Goal: Transaction & Acquisition: Purchase product/service

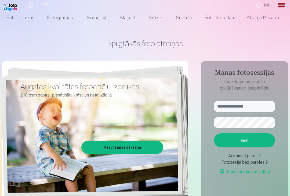
scroll to position [11, 0]
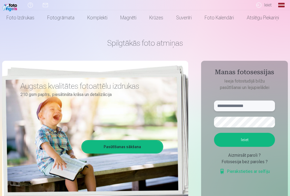
click at [265, 105] on input "text" at bounding box center [244, 106] width 61 height 11
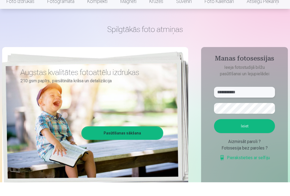
type input "**********"
click at [275, 78] on aside "**********" at bounding box center [244, 135] width 87 height 148
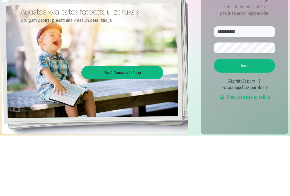
click at [148, 127] on link "Pasūtīšanas sākšana" at bounding box center [122, 133] width 80 height 12
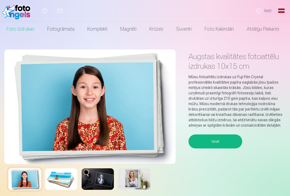
click at [225, 139] on button "Ieiet" at bounding box center [216, 141] width 54 height 14
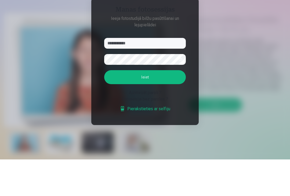
type input "**********"
click at [182, 91] on button "button" at bounding box center [180, 96] width 10 height 10
click at [178, 107] on button "Ieiet" at bounding box center [145, 114] width 82 height 14
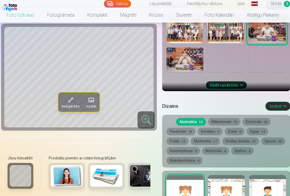
scroll to position [207, 0]
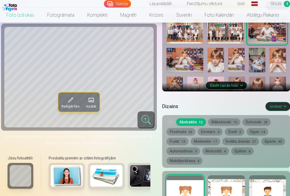
click at [53, 13] on link "Fotogrāmata" at bounding box center [61, 15] width 40 height 15
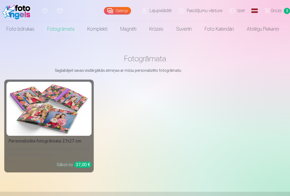
click at [92, 36] on link "Komplekti" at bounding box center [97, 28] width 33 height 15
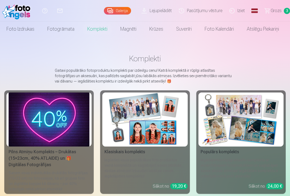
click at [132, 33] on link "Magnēti" at bounding box center [128, 28] width 29 height 15
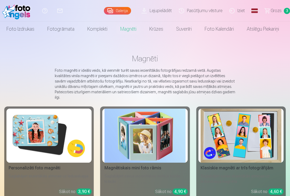
click at [137, 123] on img at bounding box center [145, 136] width 81 height 54
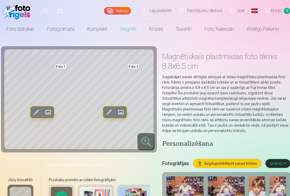
click at [37, 110] on span at bounding box center [36, 112] width 9 height 9
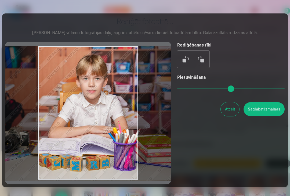
click at [266, 48] on h5 "Rediģēšanas rīki" at bounding box center [230, 45] width 107 height 6
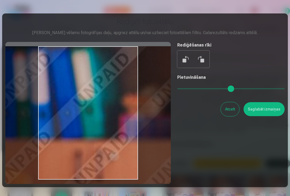
type input "*"
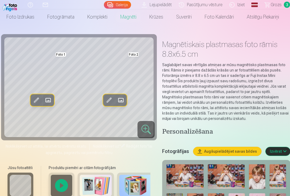
scroll to position [12, 0]
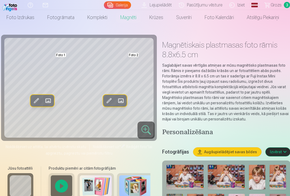
click at [147, 130] on div at bounding box center [146, 129] width 17 height 17
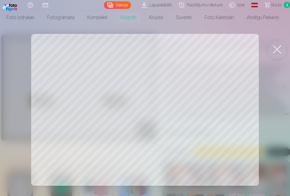
click at [149, 114] on div at bounding box center [145, 98] width 290 height 196
click at [149, 112] on div at bounding box center [145, 98] width 290 height 196
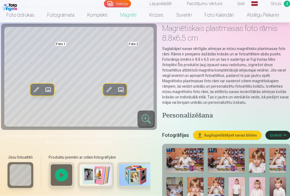
scroll to position [28, 0]
click at [110, 91] on span at bounding box center [109, 89] width 9 height 9
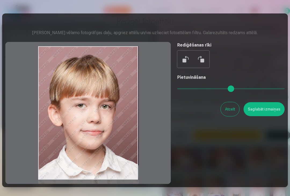
type input "*"
click at [200, 64] on button at bounding box center [201, 59] width 13 height 13
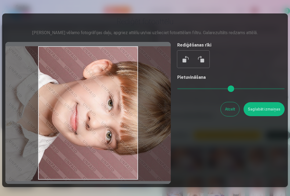
click at [204, 63] on button at bounding box center [201, 59] width 13 height 13
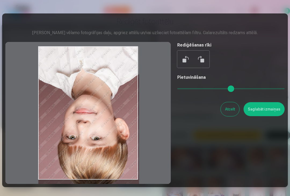
click at [201, 64] on button at bounding box center [201, 59] width 13 height 13
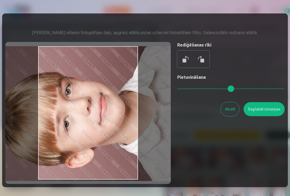
click at [203, 63] on button at bounding box center [201, 59] width 13 height 13
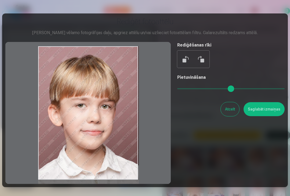
click at [203, 62] on button at bounding box center [201, 59] width 13 height 13
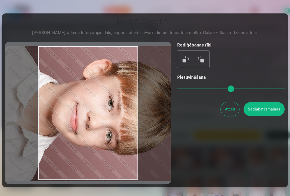
click at [202, 65] on button at bounding box center [201, 59] width 13 height 13
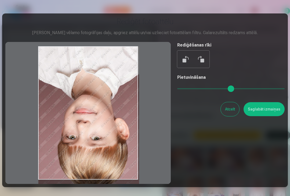
click at [182, 64] on button at bounding box center [186, 59] width 13 height 13
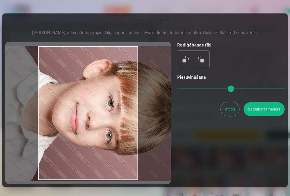
click at [183, 64] on button at bounding box center [186, 59] width 13 height 13
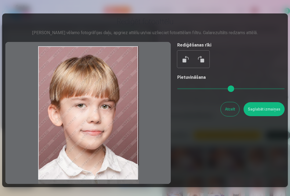
click at [203, 66] on button at bounding box center [201, 59] width 13 height 13
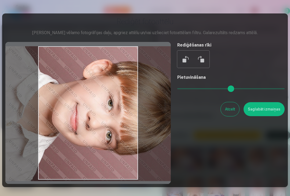
click at [187, 62] on button at bounding box center [186, 59] width 13 height 13
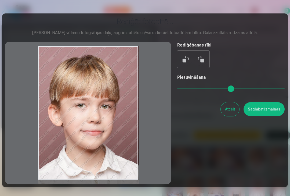
click at [203, 66] on button at bounding box center [201, 59] width 13 height 13
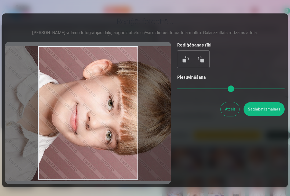
click at [203, 66] on button at bounding box center [201, 59] width 13 height 13
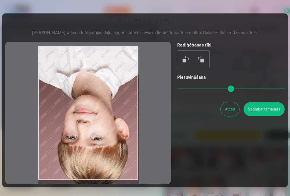
click at [186, 65] on button at bounding box center [186, 59] width 13 height 13
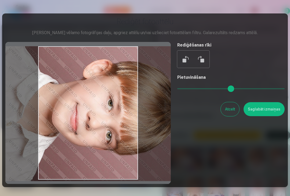
click at [186, 64] on button at bounding box center [186, 59] width 13 height 13
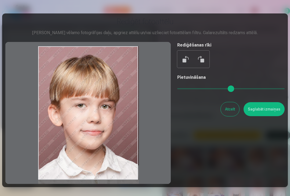
click at [270, 115] on button "Saglabāt izmaiņas" at bounding box center [264, 109] width 41 height 14
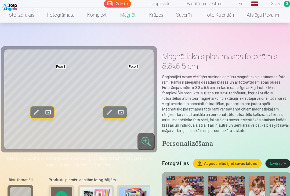
scroll to position [28, 0]
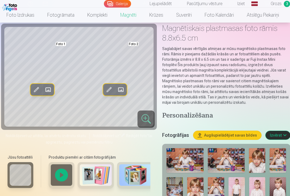
click at [37, 88] on span at bounding box center [36, 89] width 9 height 9
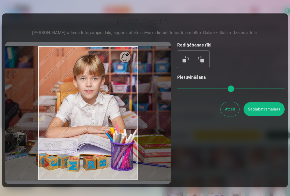
click at [234, 113] on button "Atcelt" at bounding box center [230, 109] width 19 height 14
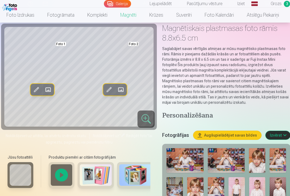
click at [48, 88] on span at bounding box center [48, 89] width 9 height 9
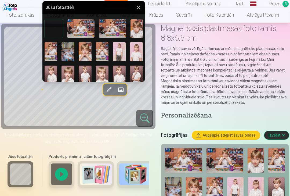
click at [141, 11] on button at bounding box center [138, 7] width 6 height 6
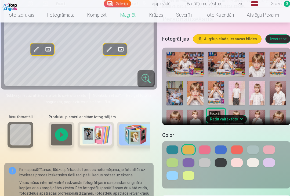
scroll to position [124, 0]
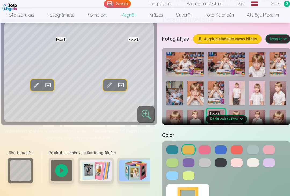
click at [237, 149] on button at bounding box center [237, 149] width 12 height 9
click at [177, 152] on button at bounding box center [173, 149] width 12 height 9
click at [242, 148] on button at bounding box center [237, 149] width 12 height 9
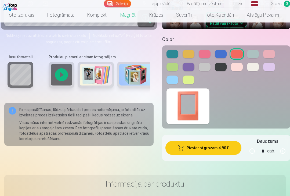
scroll to position [220, 0]
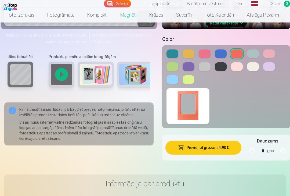
click at [228, 141] on button "Pievienot grozam : 4,90 €" at bounding box center [204, 148] width 76 height 14
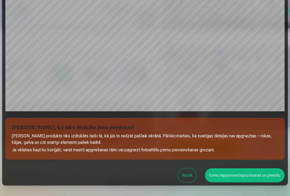
scroll to position [124, 0]
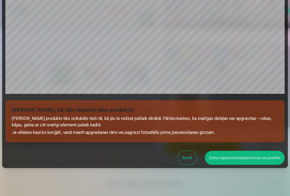
click at [263, 157] on button "Esmu iepazinies/iepazinusies un piekrītu" at bounding box center [245, 158] width 80 height 14
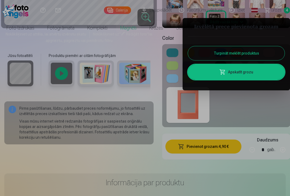
scroll to position [0, 0]
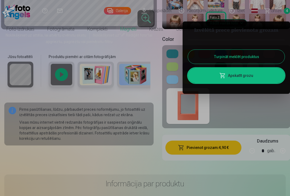
click at [275, 81] on link "Apskatīt grozu" at bounding box center [236, 75] width 97 height 15
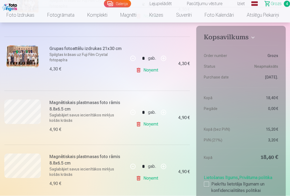
scroll to position [155, 0]
click at [22, 12] on link "Foto izdrukas" at bounding box center [20, 15] width 41 height 15
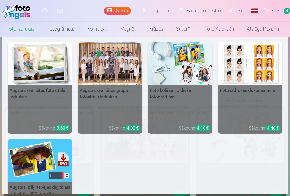
click at [27, 56] on img at bounding box center [40, 63] width 65 height 43
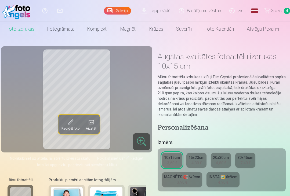
click at [228, 183] on div "4,90 €" at bounding box center [223, 182] width 10 height 5
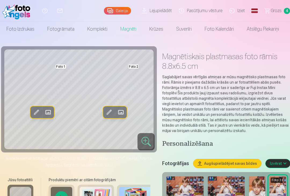
click at [256, 183] on img at bounding box center [257, 188] width 16 height 25
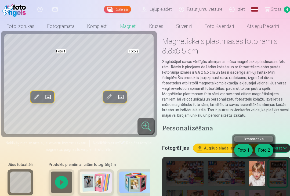
scroll to position [17, 0]
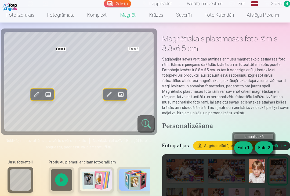
click at [269, 147] on button "Foto 2" at bounding box center [264, 148] width 19 height 13
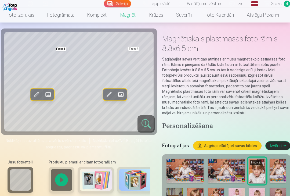
scroll to position [18, 0]
click at [199, 167] on img at bounding box center [185, 171] width 37 height 25
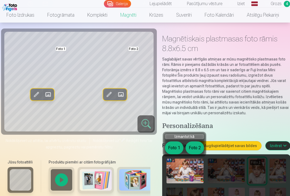
click at [200, 147] on button "Foto 2" at bounding box center [195, 147] width 19 height 13
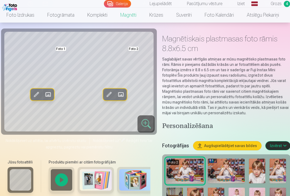
click at [21, 17] on link "Foto izdrukas" at bounding box center [20, 15] width 41 height 15
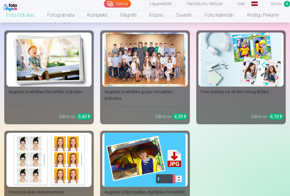
scroll to position [76, 0]
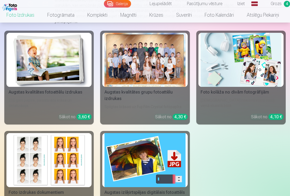
click at [26, 86] on img at bounding box center [49, 60] width 81 height 54
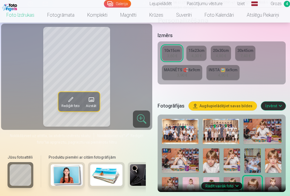
scroll to position [110, 0]
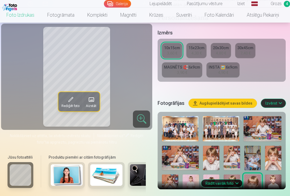
click at [271, 177] on img at bounding box center [273, 186] width 16 height 24
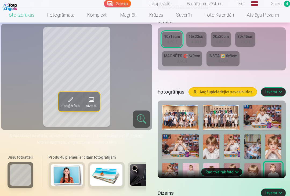
scroll to position [121, 0]
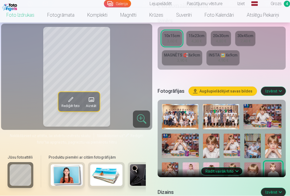
click at [234, 172] on button "Rādīt vairāk foto" at bounding box center [221, 172] width 41 height 8
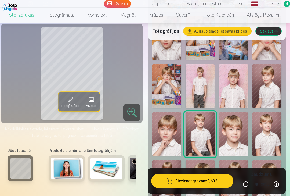
scroll to position [296, 0]
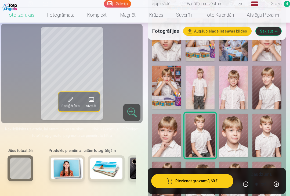
click at [238, 162] on img at bounding box center [233, 184] width 29 height 44
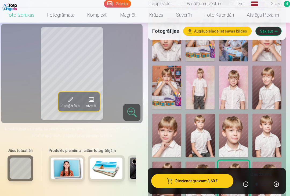
click at [262, 69] on img at bounding box center [267, 88] width 29 height 44
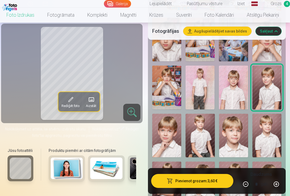
click at [268, 130] on img at bounding box center [267, 136] width 29 height 44
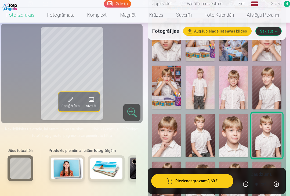
click at [236, 89] on img at bounding box center [233, 88] width 29 height 44
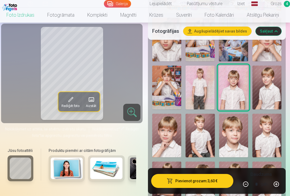
click at [209, 93] on img at bounding box center [200, 88] width 29 height 44
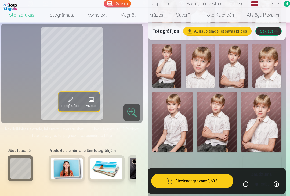
scroll to position [414, 0]
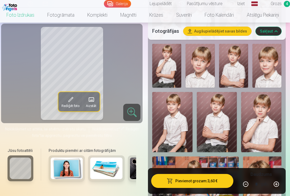
click at [192, 126] on img at bounding box center [172, 122] width 40 height 60
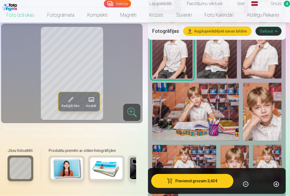
scroll to position [488, 0]
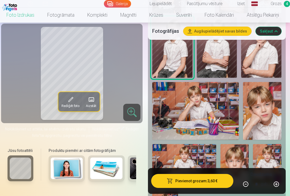
click at [239, 150] on img at bounding box center [235, 165] width 28 height 43
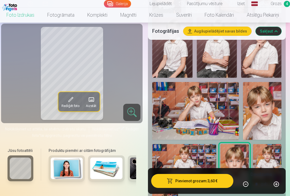
click at [260, 92] on img at bounding box center [262, 111] width 38 height 58
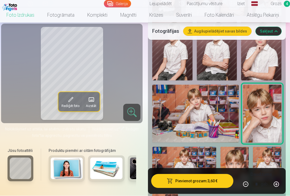
scroll to position [496, 0]
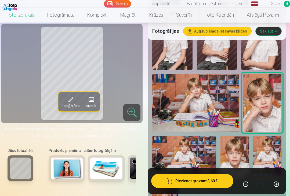
click at [244, 142] on img at bounding box center [235, 157] width 28 height 43
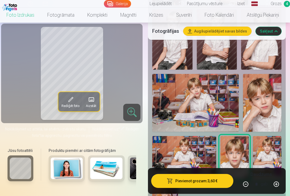
click at [175, 140] on img at bounding box center [184, 157] width 64 height 42
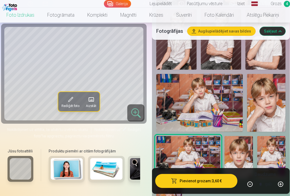
click at [245, 150] on img at bounding box center [239, 157] width 28 height 43
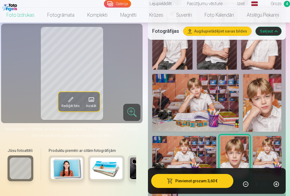
click at [229, 188] on button "Pievienot grozam : 3,60 €" at bounding box center [192, 181] width 82 height 14
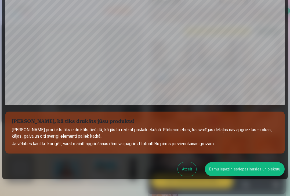
scroll to position [124, 0]
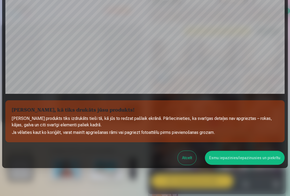
click at [273, 163] on button "Esmu iepazinies/iepazinusies un piekrītu" at bounding box center [245, 158] width 80 height 14
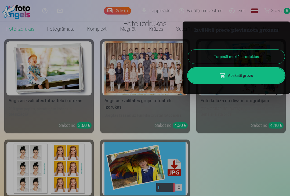
scroll to position [0, 0]
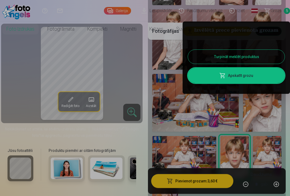
click at [274, 57] on button "Turpināt meklēt produktus" at bounding box center [236, 57] width 97 height 14
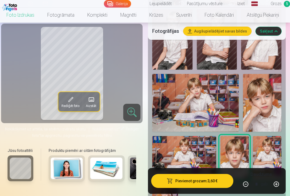
click at [210, 136] on img at bounding box center [184, 157] width 64 height 42
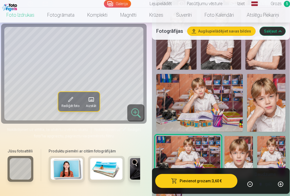
click at [227, 188] on button "Pievienot grozam : 3,60 €" at bounding box center [196, 181] width 82 height 14
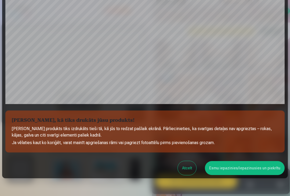
scroll to position [124, 0]
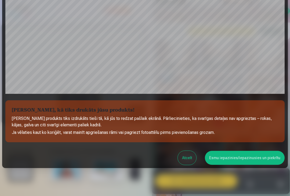
click at [256, 159] on button "Esmu iepazinies/iepazinusies un piekrītu" at bounding box center [245, 158] width 80 height 14
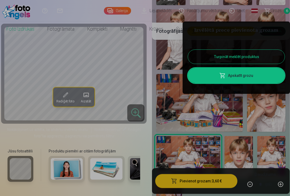
click at [275, 59] on button "Turpināt meklēt produktus" at bounding box center [236, 57] width 97 height 14
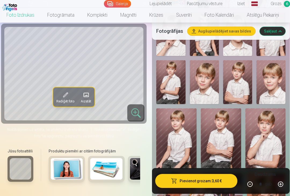
scroll to position [397, 0]
click at [179, 111] on img at bounding box center [176, 139] width 40 height 60
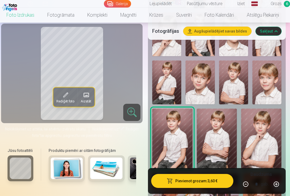
click at [215, 178] on button "Pievienot grozam : 3,60 €" at bounding box center [192, 181] width 82 height 14
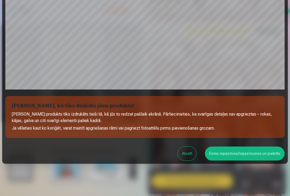
scroll to position [134, 0]
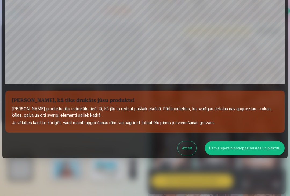
click at [264, 152] on button "Esmu iepazinies/iepazinusies un piekrītu" at bounding box center [245, 148] width 80 height 14
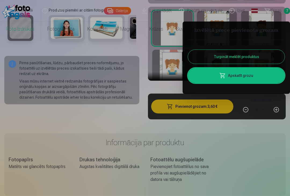
scroll to position [0, 0]
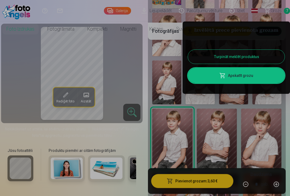
click at [270, 77] on link "Apskatīt grozu" at bounding box center [236, 75] width 97 height 15
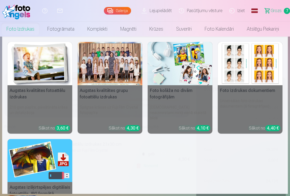
click at [119, 74] on div at bounding box center [110, 63] width 65 height 43
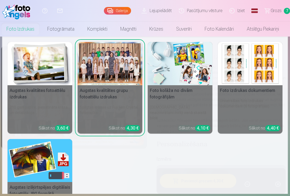
click at [11, 31] on link "Foto izdrukas" at bounding box center [20, 28] width 41 height 15
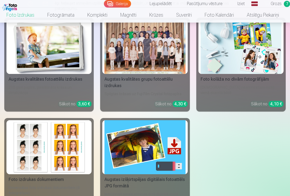
scroll to position [86, 0]
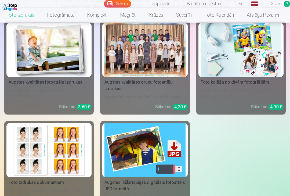
click at [18, 62] on img at bounding box center [49, 50] width 81 height 54
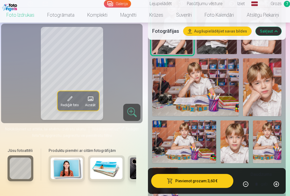
scroll to position [512, 0]
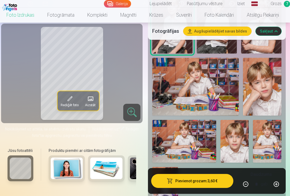
click at [275, 123] on img at bounding box center [267, 141] width 28 height 42
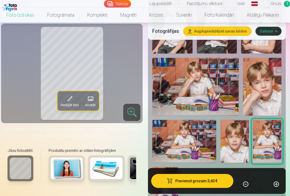
click at [219, 188] on button "Pievienot grozam : 3,60 €" at bounding box center [192, 181] width 82 height 14
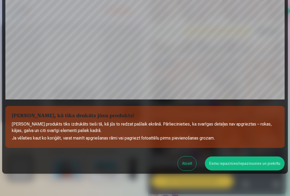
scroll to position [124, 0]
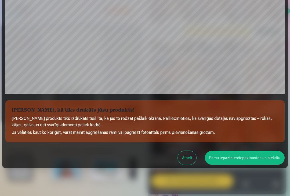
click at [254, 160] on button "Esmu iepazinies/iepazinusies un piekrītu" at bounding box center [245, 158] width 80 height 14
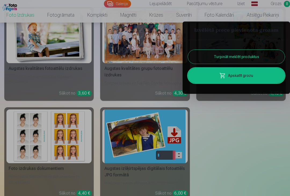
scroll to position [0, 0]
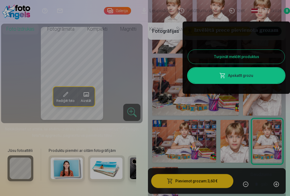
click at [272, 59] on button "Turpināt meklēt produktus" at bounding box center [236, 57] width 97 height 14
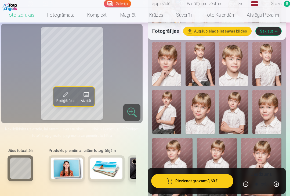
scroll to position [367, 0]
click at [181, 113] on img at bounding box center [166, 112] width 29 height 44
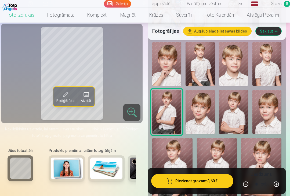
click at [218, 178] on button "Pievienot grozam : 3,60 €" at bounding box center [192, 181] width 82 height 14
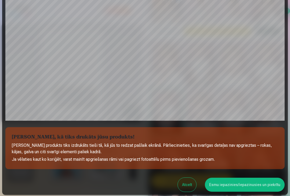
scroll to position [134, 0]
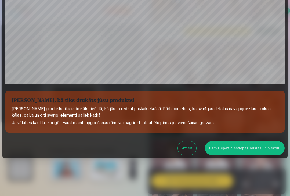
click at [252, 148] on button "Esmu iepazinies/iepazinusies un piekrītu" at bounding box center [245, 148] width 80 height 14
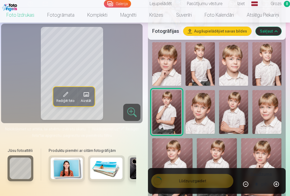
scroll to position [0, 0]
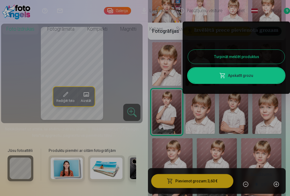
click at [267, 60] on button "Turpināt meklēt produktus" at bounding box center [236, 57] width 97 height 14
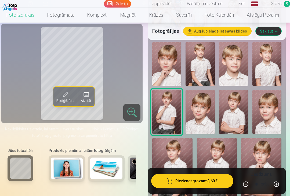
click at [212, 97] on img at bounding box center [200, 112] width 29 height 44
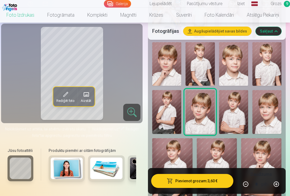
click at [221, 183] on button "Pievienot grozam : 3,60 €" at bounding box center [192, 181] width 82 height 14
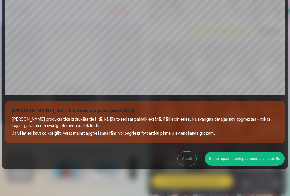
scroll to position [134, 0]
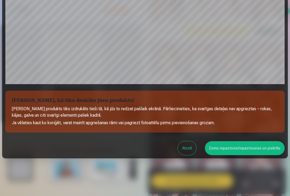
click at [254, 147] on button "Esmu iepazinies/iepazinusies un piekrītu" at bounding box center [245, 148] width 80 height 14
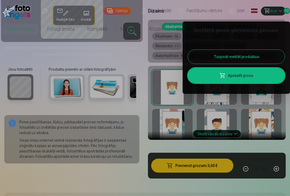
scroll to position [0, 0]
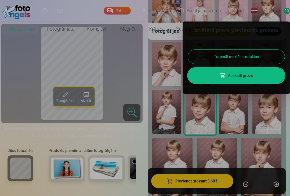
click at [274, 53] on button "Turpināt meklēt produktus" at bounding box center [236, 57] width 97 height 14
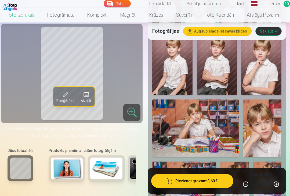
scroll to position [471, 0]
click at [220, 188] on button "Pievienot grozam : 3,60 €" at bounding box center [192, 181] width 82 height 14
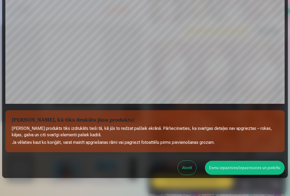
scroll to position [124, 0]
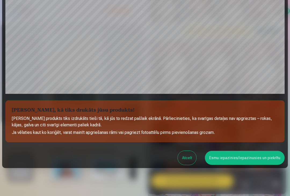
click at [256, 155] on button "Esmu iepazinies/iepazinusies un piekrītu" at bounding box center [245, 158] width 80 height 14
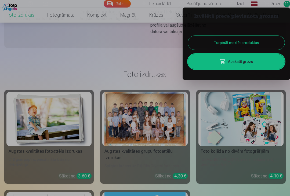
scroll to position [0, 0]
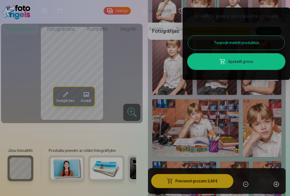
click at [267, 43] on button "Turpināt meklēt produktus" at bounding box center [236, 43] width 97 height 14
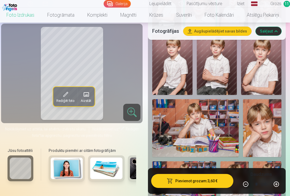
click at [283, 6] on link "Grozs 11" at bounding box center [275, 4] width 30 height 8
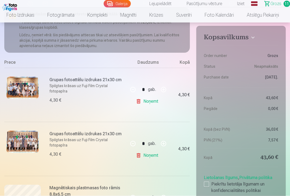
scroll to position [64, 0]
click at [219, 181] on label "Piekrītu lietotāja līgumam un konfidencialitātes politikai" at bounding box center [241, 187] width 74 height 13
click at [207, 173] on div "Lietošanas līgums , Privātuma politika Piekrītu lietotāja līgumam un konfidenci…" at bounding box center [241, 182] width 74 height 21
click at [213, 162] on aside "Kopsavilkums Order number Grozs Status Neapmaksāts Purchase date 7.10.2025. Kop…" at bounding box center [240, 129] width 89 height 206
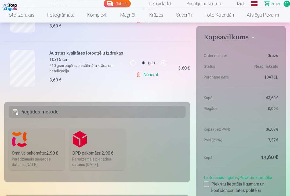
scroll to position [631, 0]
click at [41, 141] on label "Omniva pakomāts : 2,90 € Paredzamais piegādes datums 25.10.2025." at bounding box center [37, 149] width 56 height 42
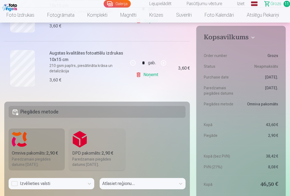
click at [32, 150] on div "Omniva pakomāts : 2,90 €" at bounding box center [37, 153] width 50 height 6
click at [37, 144] on label "Omniva pakomāts : 2,90 € Paredzamais piegādes datums 25.10.2025." at bounding box center [37, 149] width 56 height 42
click at [19, 107] on h5 "Piegādes metode" at bounding box center [97, 112] width 177 height 12
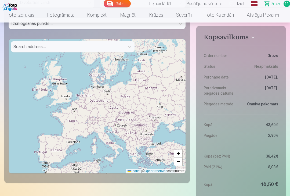
scroll to position [813, 0]
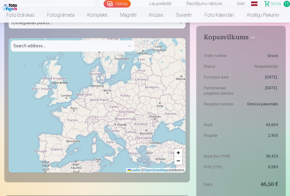
click at [181, 153] on link "+" at bounding box center [178, 153] width 8 height 8
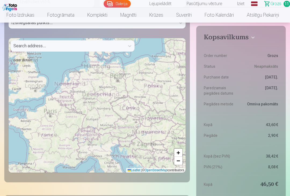
click at [181, 153] on link "+" at bounding box center [178, 153] width 8 height 8
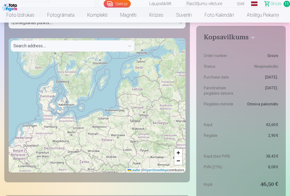
click at [182, 143] on div "+ − Leaflet | © OpenStreetMap contributors" at bounding box center [97, 105] width 177 height 134
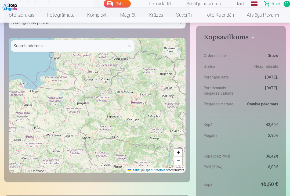
click at [185, 146] on div "+ − Leaflet | © OpenStreetMap contributors" at bounding box center [97, 105] width 177 height 134
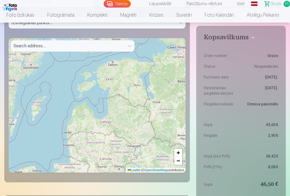
click at [178, 150] on span "+" at bounding box center [178, 152] width 3 height 7
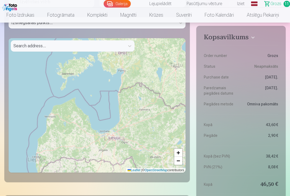
click at [178, 150] on span "+" at bounding box center [178, 152] width 3 height 7
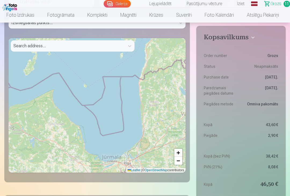
click at [181, 152] on link "+" at bounding box center [178, 153] width 8 height 8
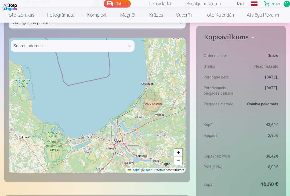
click at [179, 147] on div "+ − Leaflet | © OpenStreetMap contributors" at bounding box center [97, 105] width 177 height 134
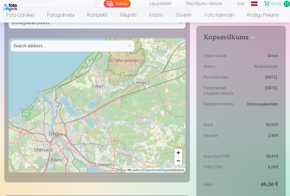
click at [180, 148] on div "+ − Leaflet | © OpenStreetMap contributors" at bounding box center [97, 105] width 177 height 134
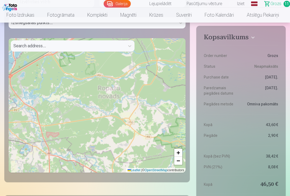
click at [177, 147] on div "+ − Leaflet | © OpenStreetMap contributors" at bounding box center [97, 105] width 177 height 134
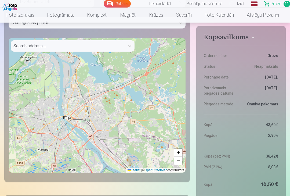
click at [181, 150] on link "+" at bounding box center [178, 153] width 8 height 8
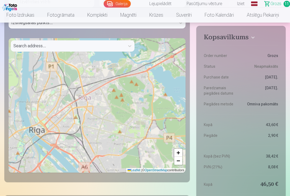
click at [181, 150] on link "+" at bounding box center [178, 153] width 8 height 8
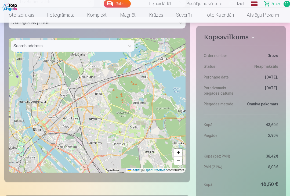
click at [181, 149] on link "+" at bounding box center [178, 153] width 8 height 8
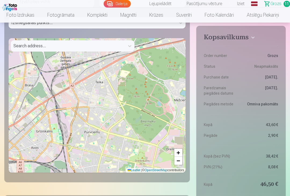
click at [180, 142] on div "+ − Leaflet | © OpenStreetMap contributors" at bounding box center [97, 105] width 177 height 134
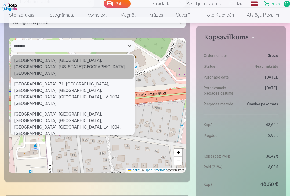
click at [15, 60] on div "Riga Place, Northside, East Chicago, North Township, Lake County, Indiana, 4631…" at bounding box center [72, 67] width 123 height 24
type input "*******"
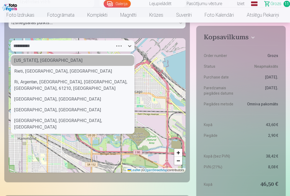
type input "**********"
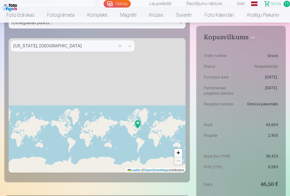
click at [140, 126] on img at bounding box center [138, 124] width 9 height 13
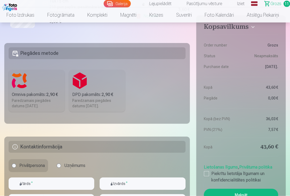
scroll to position [690, 0]
click at [19, 87] on label "Omniva pakomāts : 2,90 € Paredzamais piegādes datums 25.10.2025." at bounding box center [37, 91] width 56 height 42
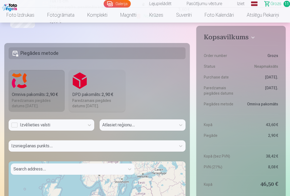
click at [119, 122] on div "Atlasiet reģionu..." at bounding box center [143, 127] width 86 height 16
click at [181, 131] on div at bounding box center [143, 133] width 86 height 4
click at [181, 129] on div "Atlasiet reģionu..." at bounding box center [143, 127] width 86 height 16
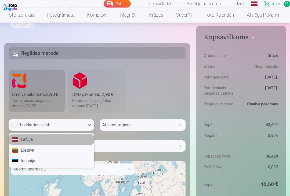
click at [24, 141] on div "Latvija" at bounding box center [51, 139] width 85 height 11
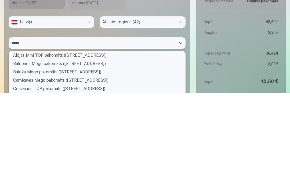
scroll to position [79, 175]
type input "*"
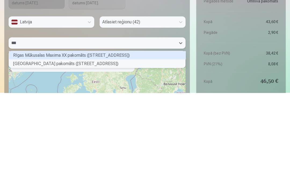
scroll to position [15, 175]
type input "****"
click at [121, 163] on div "Rīgas T/C Riga Plaza pakomāts (Mūkusalas iela 71)" at bounding box center [97, 167] width 177 height 8
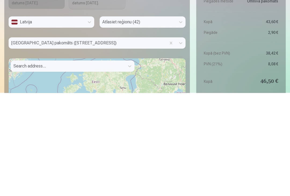
scroll to position [793, 0]
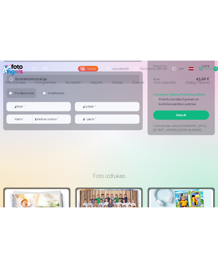
scroll to position [1094, 0]
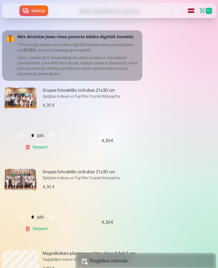
scroll to position [0, 0]
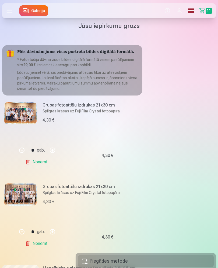
click at [137, 78] on p "Lūdzu, ņemiet vērā: šis piedāvājums attiecas tikai uz atsevišķiem pasūtījumiem.…" at bounding box center [77, 80] width 121 height 21
click at [132, 74] on p "Lūdzu, ņemiet vērā: šis piedāvājums attiecas tikai uz atsevišķiem pasūtījumiem.…" at bounding box center [77, 80] width 121 height 21
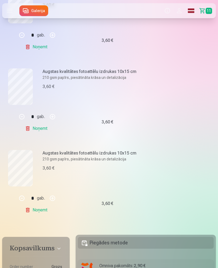
scroll to position [768, 0]
click at [27, 196] on link "Noņemt" at bounding box center [37, 211] width 24 height 11
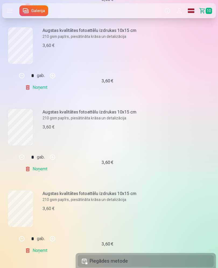
scroll to position [565, 0]
click at [34, 14] on link "Galerija" at bounding box center [33, 10] width 29 height 11
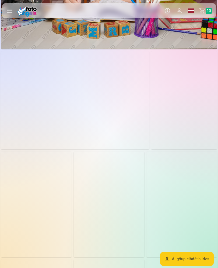
scroll to position [418, 0]
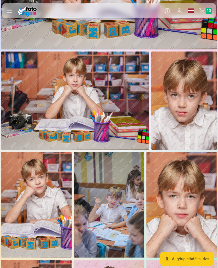
click at [8, 11] on label at bounding box center [9, 10] width 15 height 15
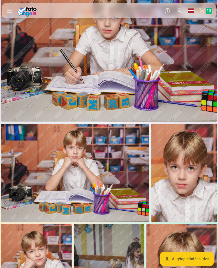
click at [207, 12] on span "10" at bounding box center [208, 11] width 6 height 6
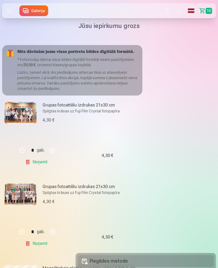
click at [38, 70] on p "Lūdzu, ņemiet vērā: šis piedāvājums attiecas tikai uz atsevišķiem pasūtījumiem.…" at bounding box center [77, 80] width 121 height 21
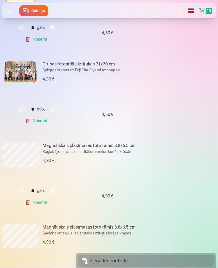
scroll to position [174, 0]
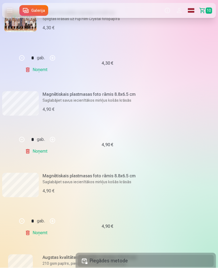
click at [30, 152] on link "Noņemt" at bounding box center [37, 151] width 24 height 11
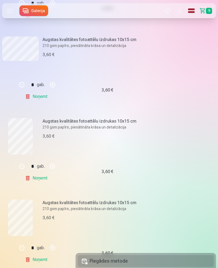
scroll to position [351, 0]
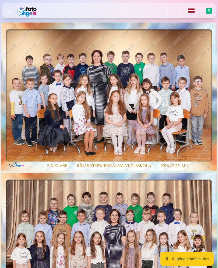
click at [205, 11] on link "Grozs 9" at bounding box center [206, 10] width 19 height 15
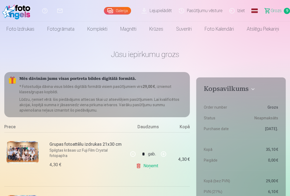
click at [17, 25] on link "Foto izdrukas" at bounding box center [20, 28] width 41 height 15
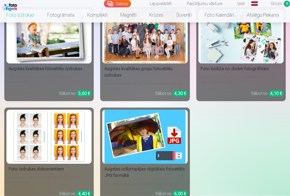
scroll to position [99, 0]
click at [24, 56] on img at bounding box center [49, 36] width 81 height 54
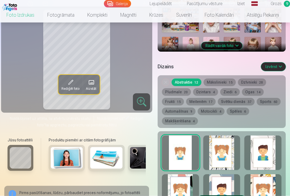
scroll to position [247, 0]
click at [266, 139] on div at bounding box center [263, 152] width 37 height 34
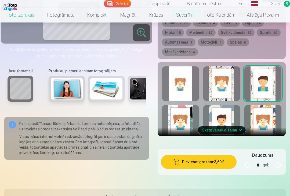
scroll to position [320, 0]
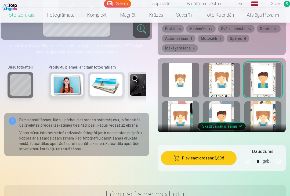
click at [238, 127] on button "Skatīt vairāk dizainu" at bounding box center [222, 127] width 48 height 8
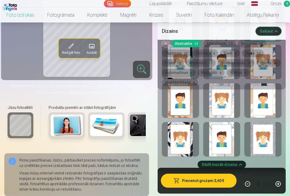
click at [242, 162] on button "Rādīt mazāk dizainu" at bounding box center [222, 165] width 48 height 8
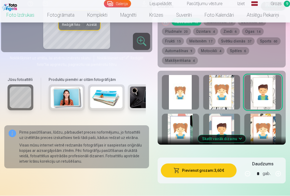
scroll to position [282, 0]
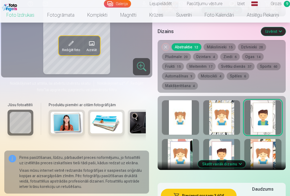
click at [238, 164] on button "Skatīt vairāk dizainu" at bounding box center [222, 164] width 48 height 8
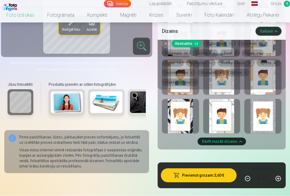
scroll to position [397, 0]
click at [228, 119] on div at bounding box center [221, 116] width 37 height 34
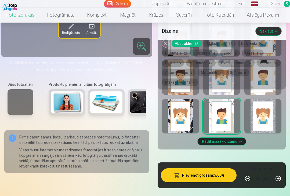
click at [196, 124] on div at bounding box center [180, 116] width 37 height 34
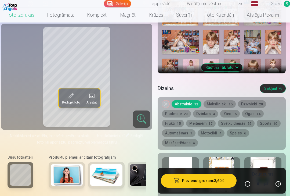
scroll to position [225, 0]
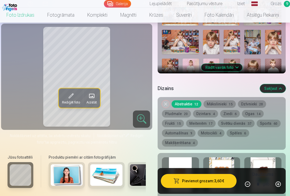
click at [233, 104] on span "15" at bounding box center [231, 104] width 4 height 4
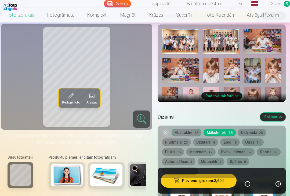
scroll to position [197, 0]
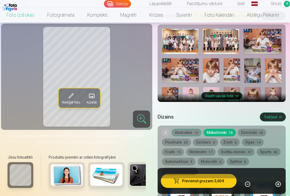
click at [257, 156] on button "Sports 60" at bounding box center [269, 152] width 24 height 8
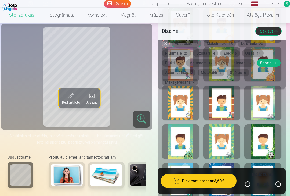
scroll to position [371, 0]
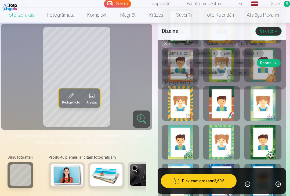
click at [196, 75] on button "Automašīnas 9" at bounding box center [179, 73] width 34 height 8
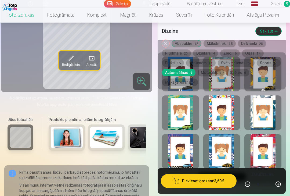
scroll to position [322, 0]
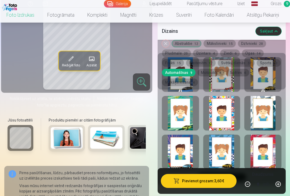
click at [228, 152] on div at bounding box center [221, 152] width 37 height 34
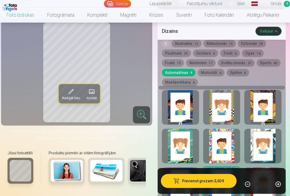
scroll to position [289, 0]
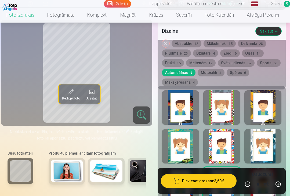
click at [232, 140] on div at bounding box center [221, 146] width 37 height 34
click at [199, 101] on div at bounding box center [180, 107] width 37 height 34
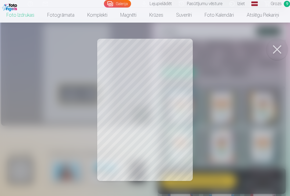
click at [279, 47] on button at bounding box center [277, 49] width 21 height 21
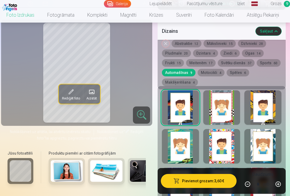
click at [218, 180] on button "Pievienot grozam : 3,60 €" at bounding box center [199, 181] width 76 height 14
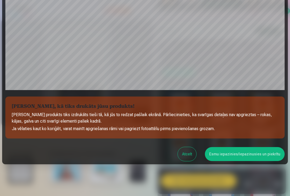
scroll to position [134, 0]
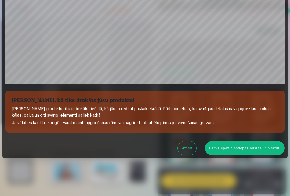
click at [260, 148] on button "Esmu iepazinies/iepazinusies un piekrītu" at bounding box center [245, 148] width 80 height 14
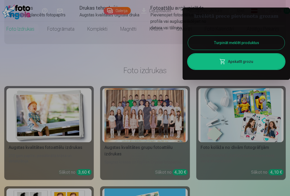
scroll to position [0, 0]
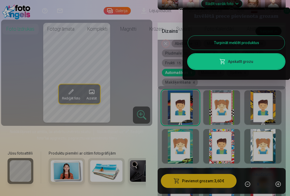
click at [269, 46] on button "Turpināt meklēt produktus" at bounding box center [236, 43] width 97 height 14
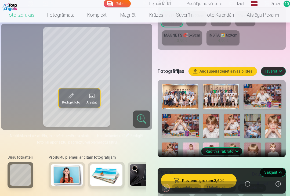
scroll to position [142, 0]
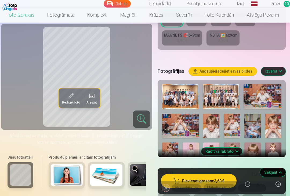
click at [236, 94] on img at bounding box center [221, 96] width 37 height 25
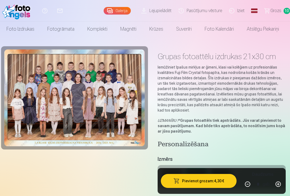
click at [280, 10] on span "Grozs" at bounding box center [276, 11] width 11 height 6
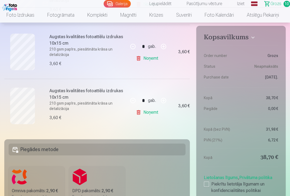
scroll to position [539, 0]
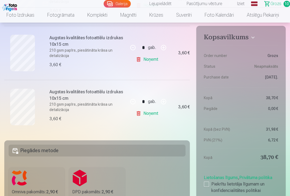
click at [150, 110] on link "Noņemt" at bounding box center [148, 113] width 24 height 11
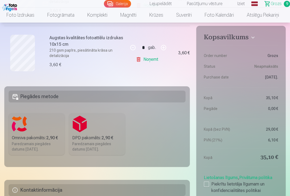
click at [53, 17] on link "Fotogrāmata" at bounding box center [61, 15] width 40 height 15
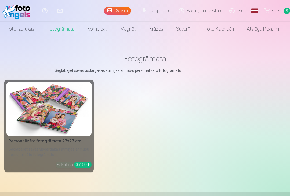
click at [13, 33] on link "Foto izdrukas" at bounding box center [20, 28] width 41 height 15
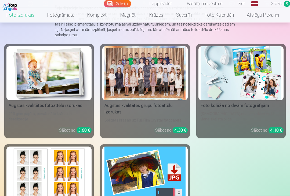
scroll to position [63, 0]
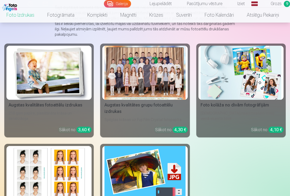
click at [30, 83] on img at bounding box center [49, 73] width 81 height 54
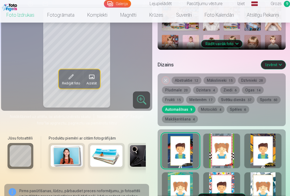
scroll to position [251, 0]
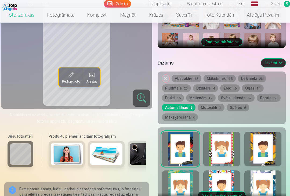
click at [215, 88] on button "Dzintars 4" at bounding box center [205, 88] width 25 height 8
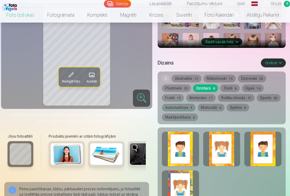
click at [195, 119] on button "Makšķerēšana 4" at bounding box center [180, 117] width 36 height 8
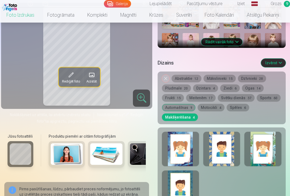
click at [196, 146] on div at bounding box center [180, 149] width 37 height 34
click at [249, 107] on button "Spēles 6" at bounding box center [238, 108] width 23 height 8
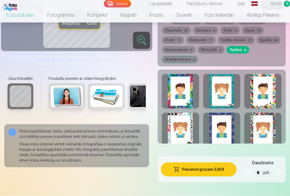
scroll to position [309, 0]
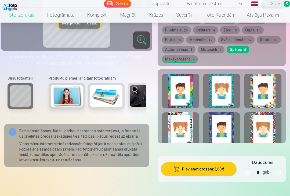
click at [225, 51] on button "Motocikli 4" at bounding box center [211, 50] width 27 height 8
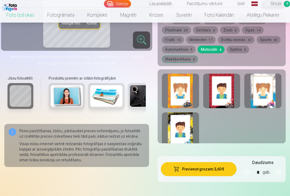
click at [196, 93] on div at bounding box center [180, 91] width 37 height 34
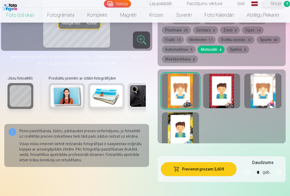
click at [189, 128] on div at bounding box center [180, 129] width 37 height 34
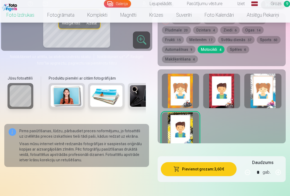
click at [261, 95] on div at bounding box center [263, 91] width 37 height 34
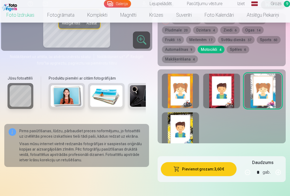
click at [230, 96] on div at bounding box center [221, 91] width 37 height 34
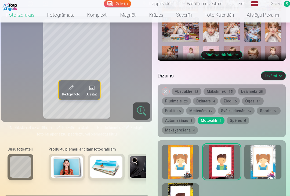
scroll to position [238, 0]
click at [196, 120] on button "Automašīnas 9" at bounding box center [179, 121] width 34 height 8
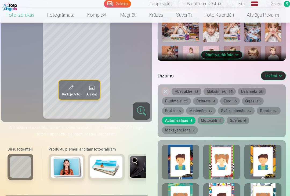
click at [199, 161] on div at bounding box center [180, 162] width 37 height 34
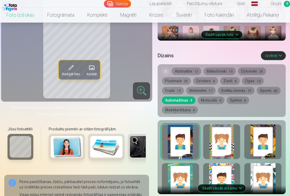
scroll to position [256, 0]
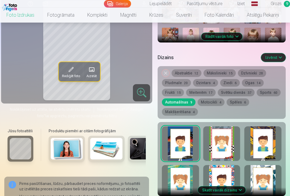
click at [263, 150] on div at bounding box center [263, 143] width 37 height 34
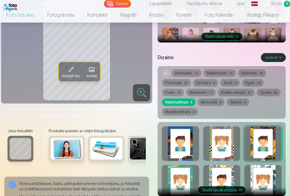
click at [194, 143] on div at bounding box center [180, 143] width 37 height 34
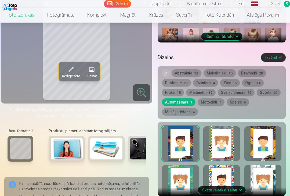
click at [235, 190] on button "Skatīt vairāk dizainu" at bounding box center [222, 190] width 48 height 8
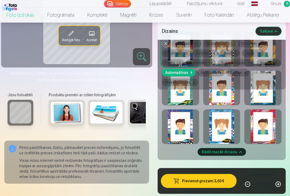
click at [232, 128] on div at bounding box center [221, 126] width 37 height 34
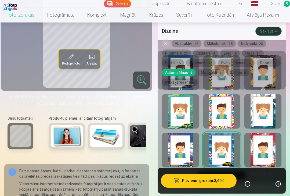
scroll to position [324, 0]
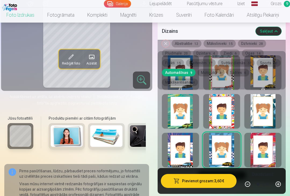
click at [270, 144] on div at bounding box center [263, 150] width 37 height 34
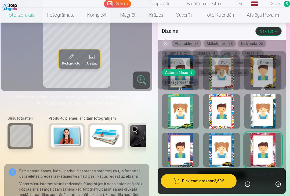
click at [197, 157] on div at bounding box center [180, 150] width 37 height 34
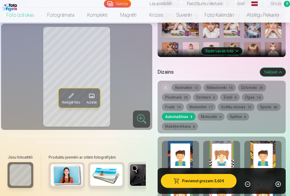
scroll to position [237, 0]
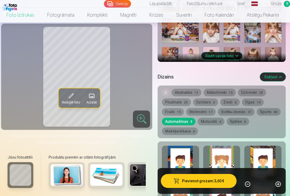
click at [191, 153] on div at bounding box center [180, 163] width 37 height 34
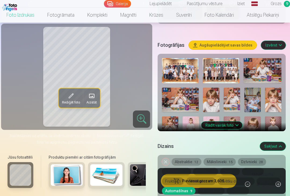
scroll to position [167, 0]
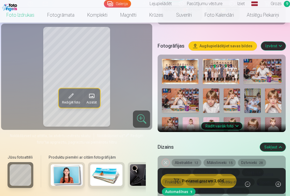
click at [232, 127] on button "Rādīt vairāk foto" at bounding box center [221, 126] width 41 height 8
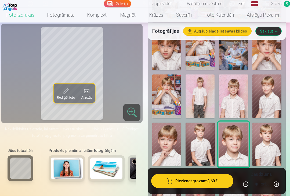
scroll to position [287, 0]
click at [271, 135] on img at bounding box center [267, 145] width 29 height 44
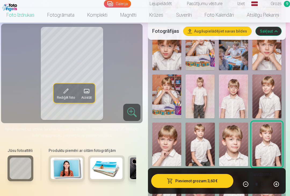
click at [272, 104] on img at bounding box center [267, 96] width 29 height 44
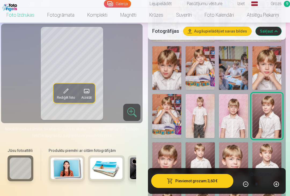
click at [207, 116] on img at bounding box center [200, 116] width 29 height 44
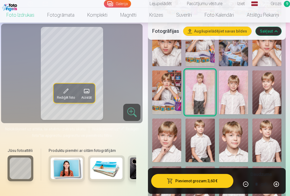
scroll to position [293, 0]
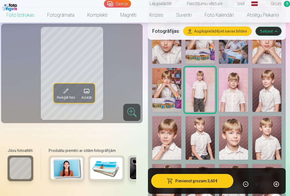
click at [175, 137] on img at bounding box center [166, 138] width 29 height 44
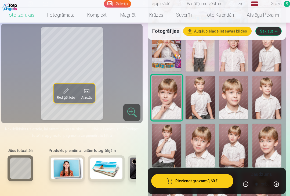
scroll to position [335, 0]
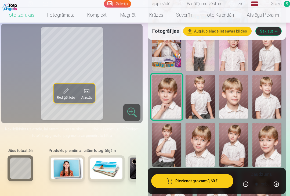
click at [204, 134] on img at bounding box center [200, 145] width 29 height 44
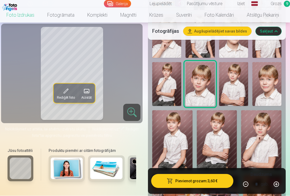
scroll to position [395, 0]
click at [237, 139] on img at bounding box center [217, 140] width 40 height 60
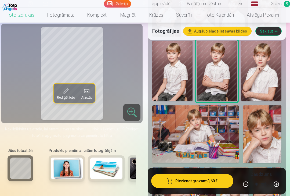
scroll to position [463, 0]
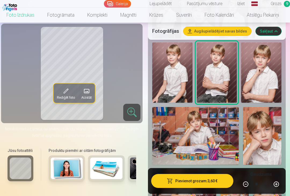
click at [183, 88] on img at bounding box center [172, 72] width 40 height 60
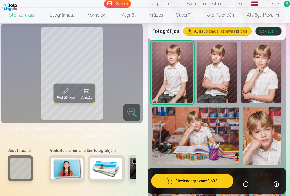
click at [224, 78] on img at bounding box center [217, 72] width 40 height 60
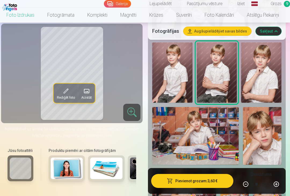
click at [220, 188] on button "Pievienot grozam : 3,60 €" at bounding box center [192, 181] width 82 height 14
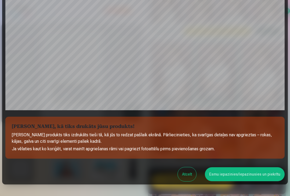
scroll to position [124, 0]
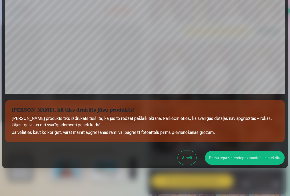
click at [272, 158] on button "Esmu iepazinies/iepazinusies un piekrītu" at bounding box center [245, 158] width 80 height 14
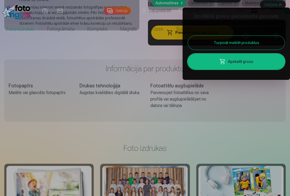
scroll to position [0, 0]
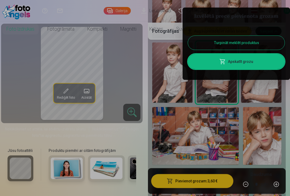
click at [269, 48] on button "Turpināt meklēt produktus" at bounding box center [236, 43] width 97 height 14
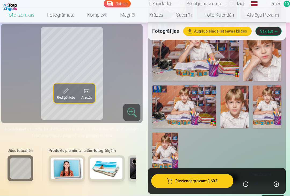
scroll to position [547, 0]
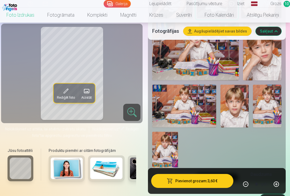
click at [109, 160] on img at bounding box center [106, 167] width 32 height 21
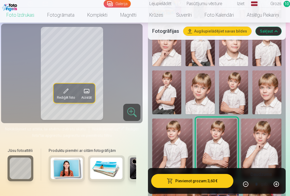
scroll to position [387, 0]
click at [283, 5] on link "Grozs 10" at bounding box center [275, 4] width 30 height 8
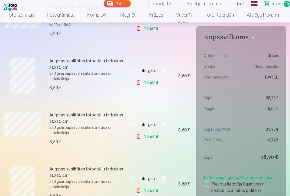
scroll to position [246, 0]
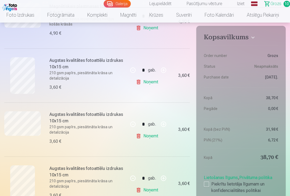
click at [51, 15] on link "Fotogrāmata" at bounding box center [61, 15] width 40 height 15
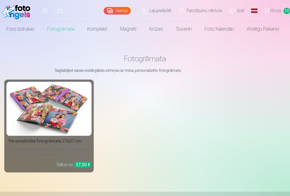
click at [96, 30] on link "Komplekti" at bounding box center [97, 28] width 33 height 15
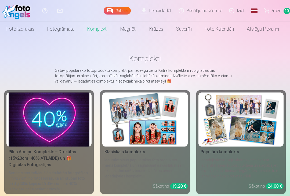
click at [181, 29] on link "Suvenīri" at bounding box center [184, 28] width 28 height 15
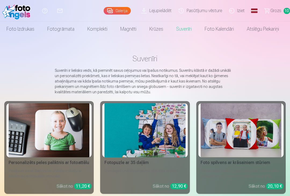
click at [128, 29] on link "Magnēti" at bounding box center [128, 28] width 29 height 15
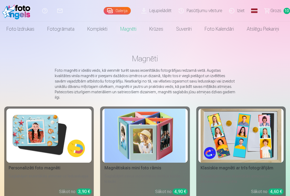
click at [131, 130] on img at bounding box center [145, 136] width 81 height 54
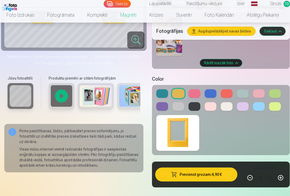
click at [215, 89] on button at bounding box center [211, 93] width 12 height 9
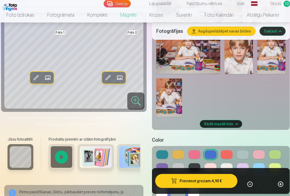
scroll to position [504, 0]
click at [164, 150] on button at bounding box center [162, 154] width 12 height 9
click at [221, 188] on button "Pievienot grozam : 4,90 €" at bounding box center [196, 181] width 82 height 14
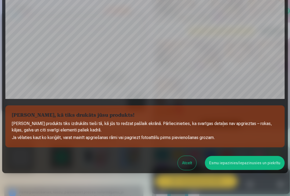
scroll to position [124, 0]
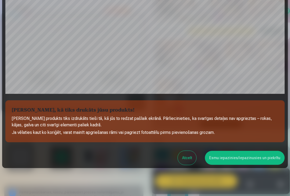
click at [265, 160] on button "Esmu iepazinies/iepazinusies un piekrītu" at bounding box center [245, 158] width 80 height 14
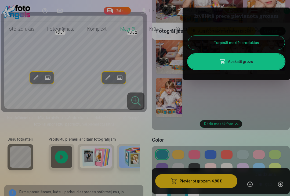
click at [250, 41] on button "Turpināt meklēt produktus" at bounding box center [236, 43] width 97 height 14
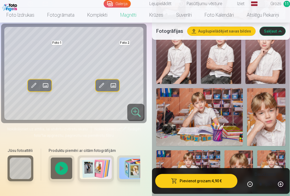
scroll to position [385, 0]
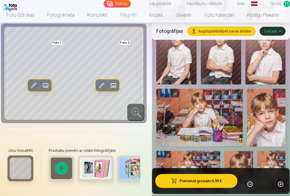
click at [279, 6] on span "Grozs" at bounding box center [276, 4] width 11 height 6
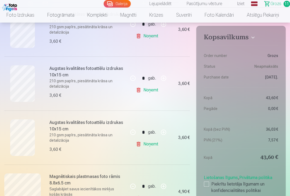
scroll to position [507, 0]
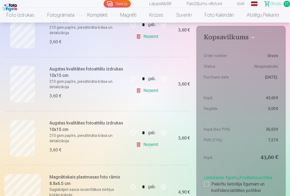
click at [154, 92] on link "Noņemt" at bounding box center [148, 90] width 24 height 11
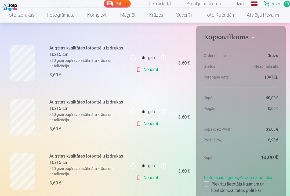
scroll to position [366, 0]
click at [153, 181] on link "Noņemt" at bounding box center [148, 178] width 24 height 11
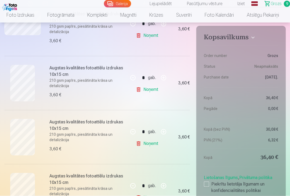
scroll to position [342, 0]
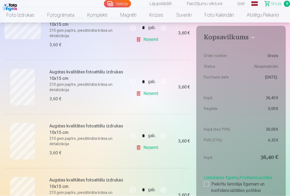
click at [153, 96] on link "Noņemt" at bounding box center [148, 93] width 24 height 11
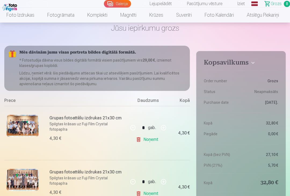
scroll to position [0, 0]
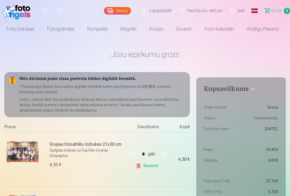
click at [146, 98] on p "Lūdzu, ņemiet vērā: šis piedāvājums attiecas tikai uz atsevišķiem pasūtījumiem.…" at bounding box center [102, 105] width 166 height 16
click at [138, 82] on div "Mēs dāvinām jums visas portreta bildes digitālā formātā. * Fotostudija dāvina v…" at bounding box center [97, 94] width 186 height 45
click at [132, 78] on h5 "Mēs dāvinām jums visas portreta bildes digitālā formātā." at bounding box center [102, 78] width 166 height 5
click at [178, 95] on div "Mēs dāvinām jums visas portreta bildes digitālā formātā. * Fotostudija dāvina v…" at bounding box center [97, 94] width 186 height 45
click at [178, 94] on p "* Fotostudija dāvina visus bildes digitālā formātā visiem pasūtījumiem virs 29,…" at bounding box center [102, 89] width 166 height 11
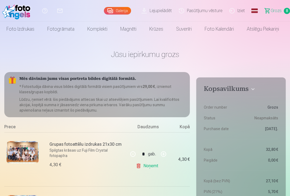
click at [165, 98] on p "Lūdzu, ņemiet vērā: šis piedāvājums attiecas tikai uz atsevišķiem pasūtījumiem.…" at bounding box center [102, 105] width 166 height 16
click at [162, 95] on div "Mēs dāvinām jums visas portreta bildes digitālā formātā. * Fotostudija dāvina v…" at bounding box center [97, 94] width 186 height 45
click at [160, 99] on p "Lūdzu, ņemiet vērā: šis piedāvājums attiecas tikai uz atsevišķiem pasūtījumiem.…" at bounding box center [102, 105] width 166 height 16
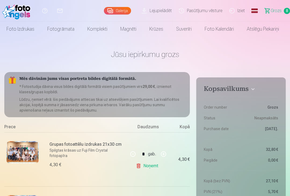
click at [160, 99] on p "Lūdzu, ņemiet vērā: šis piedāvājums attiecas tikai uz atsevišķiem pasūtījumiem.…" at bounding box center [102, 105] width 166 height 16
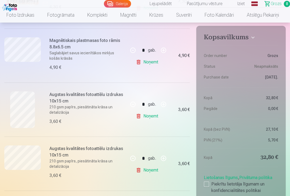
scroll to position [212, 0]
click at [157, 119] on link "Noņemt" at bounding box center [148, 116] width 24 height 11
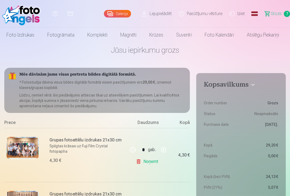
scroll to position [0, 0]
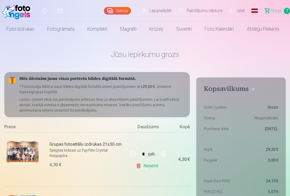
click at [165, 86] on p "* Fotostudija dāvina visus bildes digitālā formātā visiem pasūtījumiem virs 29,…" at bounding box center [102, 89] width 166 height 11
click at [123, 78] on h5 "Mēs dāvinām jums visas portreta bildes digitālā formātā." at bounding box center [102, 78] width 166 height 5
click at [122, 78] on h5 "Mēs dāvinām jums visas portreta bildes digitālā formātā." at bounding box center [102, 78] width 166 height 5
click at [120, 87] on p "* Fotostudija dāvina visus bildes digitālā formātā visiem pasūtījumiem virs 29,…" at bounding box center [102, 89] width 166 height 11
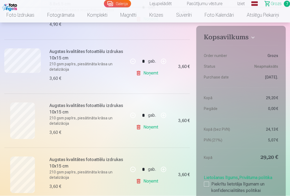
scroll to position [255, 0]
click at [205, 185] on div at bounding box center [206, 183] width 5 height 5
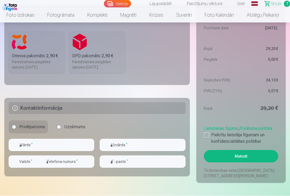
scroll to position [513, 0]
click at [23, 108] on h5 "Kontaktinformācija" at bounding box center [97, 108] width 177 height 12
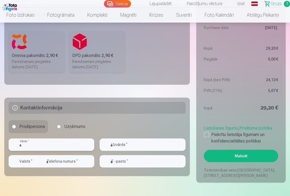
click at [77, 145] on input "text" at bounding box center [52, 144] width 86 height 12
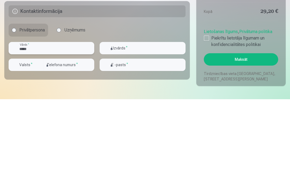
type input "*****"
click at [149, 139] on input "text" at bounding box center [143, 145] width 86 height 12
type input "****"
click at [35, 160] on div "button" at bounding box center [27, 162] width 16 height 5
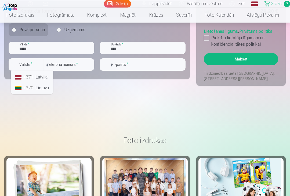
click at [45, 78] on li "+371 Latvija" at bounding box center [32, 77] width 38 height 11
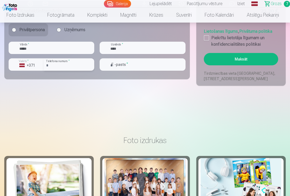
click at [78, 65] on input "number" at bounding box center [69, 64] width 51 height 12
type input "********"
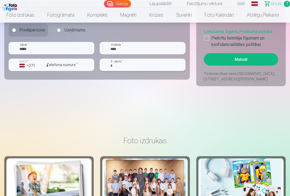
click at [149, 67] on input "email" at bounding box center [143, 65] width 86 height 12
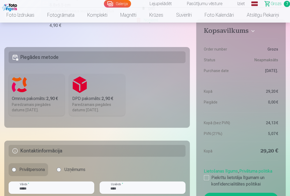
scroll to position [470, 0]
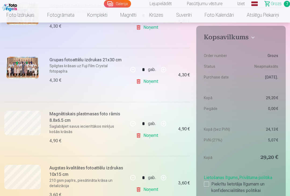
type input "**********"
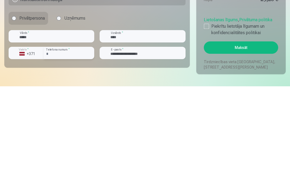
scroll to position [515, 0]
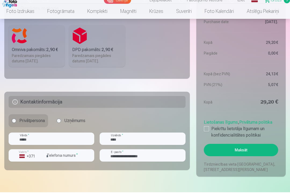
click at [23, 51] on div "Omniva pakomāts : 2,90 €" at bounding box center [37, 53] width 50 height 6
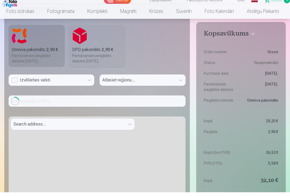
scroll to position [519, 0]
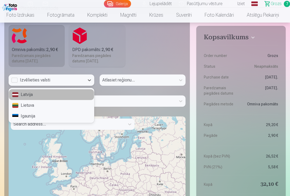
click at [58, 96] on div "Latvija" at bounding box center [51, 94] width 85 height 11
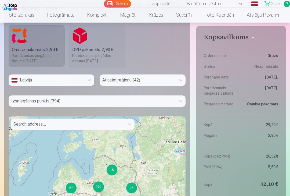
click at [101, 186] on div "279" at bounding box center [98, 186] width 11 height 11
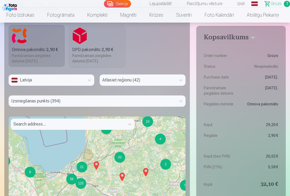
click at [71, 178] on div "56" at bounding box center [71, 179] width 11 height 11
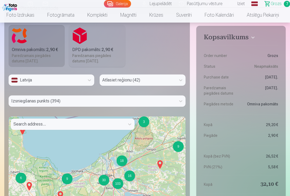
click at [106, 181] on div "30" at bounding box center [104, 180] width 11 height 11
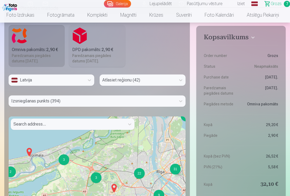
click at [158, 194] on div "9" at bounding box center [159, 195] width 11 height 11
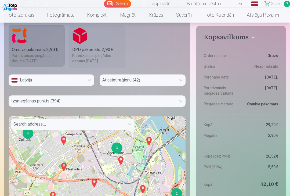
click at [116, 150] on div "3" at bounding box center [117, 147] width 11 height 11
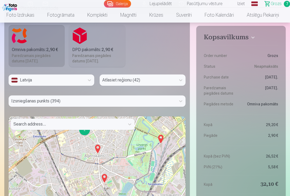
click at [104, 180] on img at bounding box center [104, 178] width 9 height 13
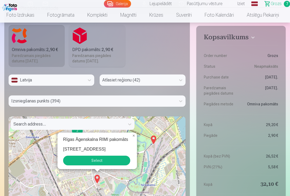
click at [65, 186] on div "2 Rīgas Āgenskalna RIMI pakomāts Mārupes iela 10A Select × + − Leaflet | © Open…" at bounding box center [97, 183] width 177 height 134
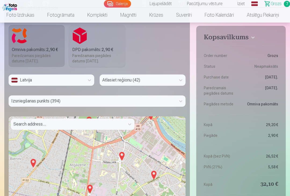
click at [86, 189] on img at bounding box center [90, 188] width 9 height 13
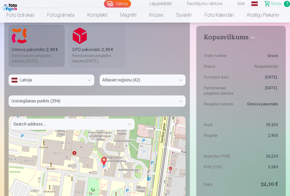
click at [106, 164] on img at bounding box center [104, 161] width 9 height 13
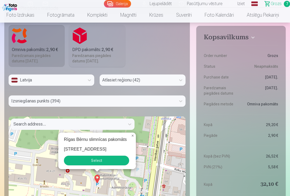
click at [84, 161] on button "Select" at bounding box center [96, 161] width 65 height 10
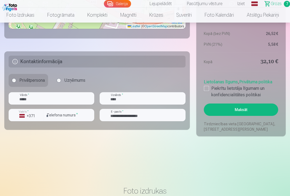
scroll to position [740, 0]
click at [255, 108] on button "Maksāt" at bounding box center [241, 110] width 74 height 12
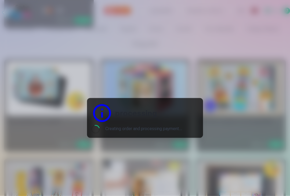
scroll to position [0, 0]
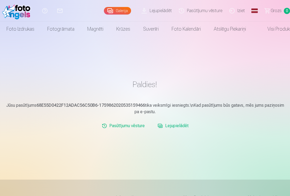
click at [245, 9] on link "Iziet" at bounding box center [238, 10] width 23 height 21
